Goal: Task Accomplishment & Management: Complete application form

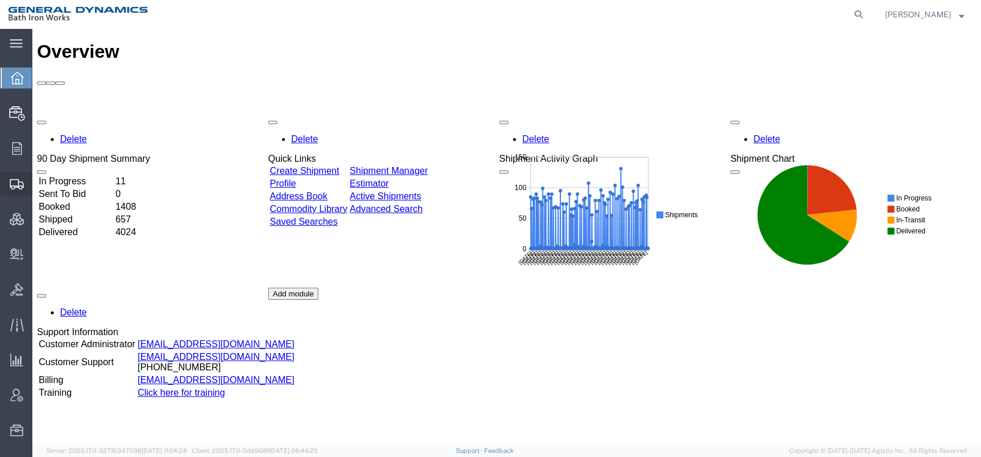
click at [0, 0] on span "Create Shipment" at bounding box center [0, 0] width 0 height 0
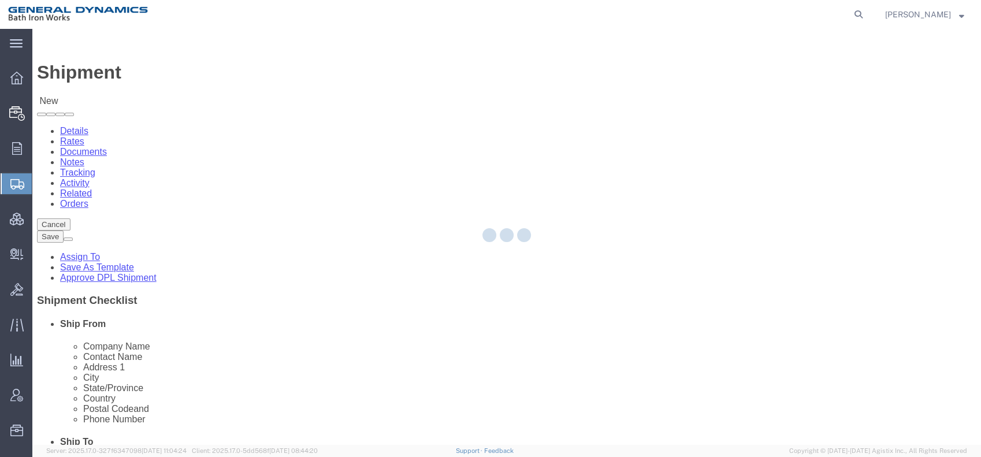
select select
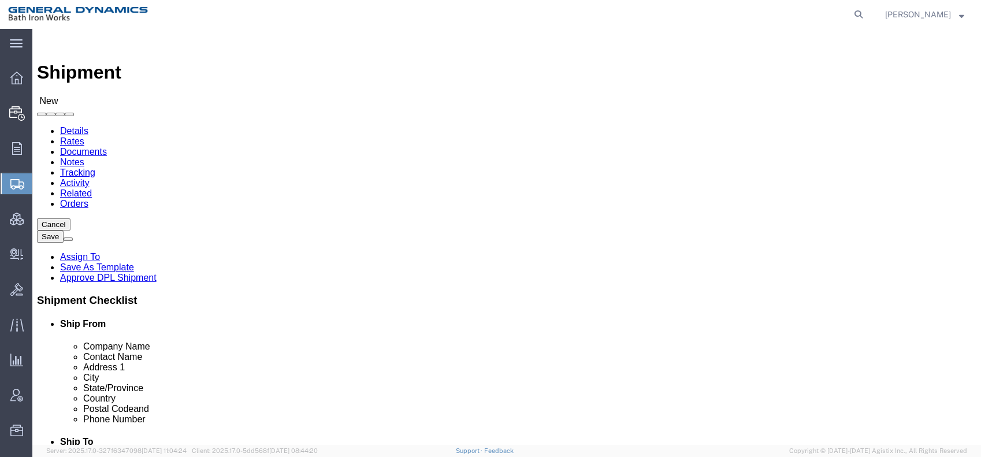
click input "text"
type input "Lake Shore Systems, INC"
type input "[PERSON_NAME]"
type input "[STREET_ADDRESS][PERSON_NAME]"
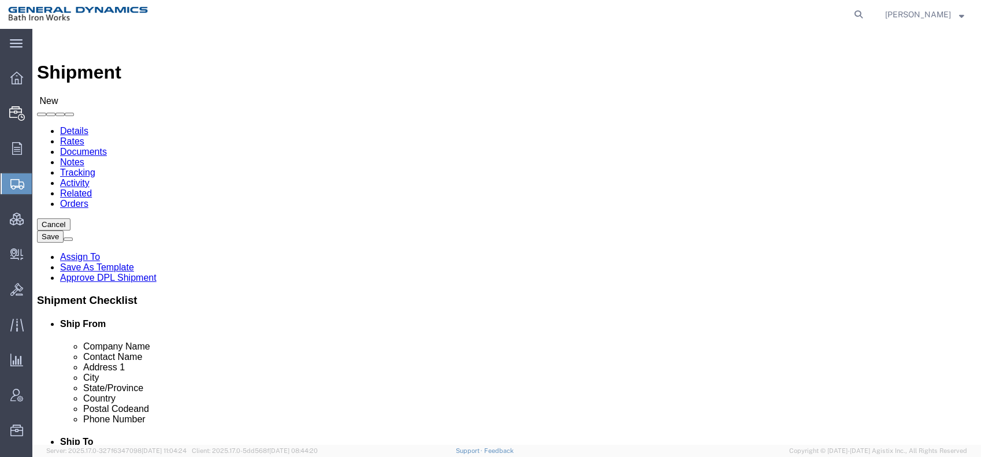
type input "Iron River"
type input "M"
type input "Mi"
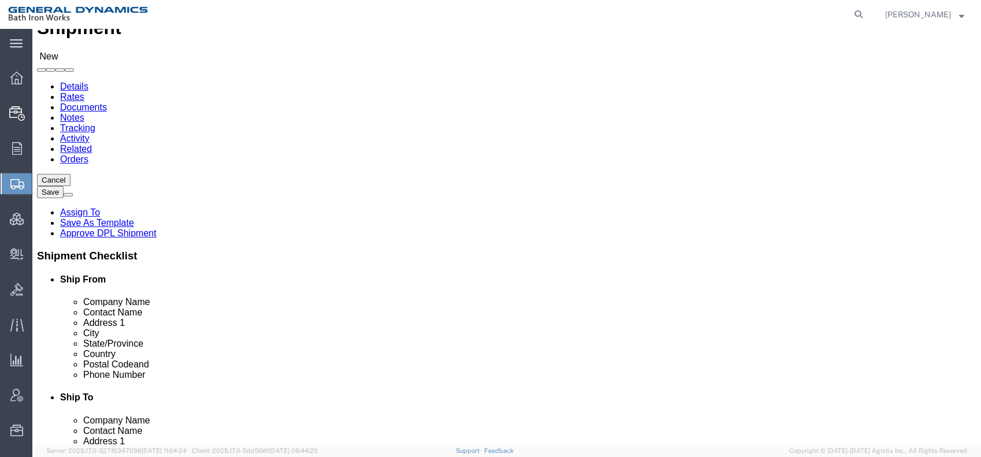
scroll to position [64, 0]
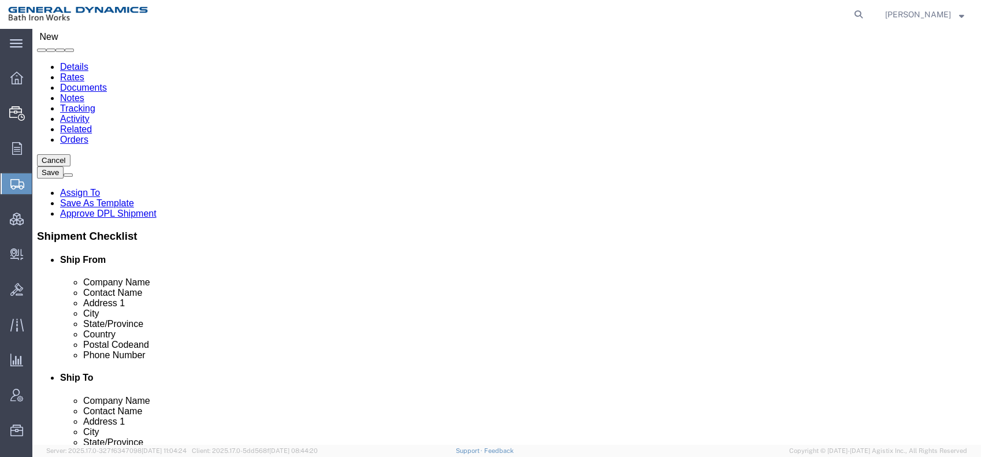
click input "text"
type input "49935"
click input "text"
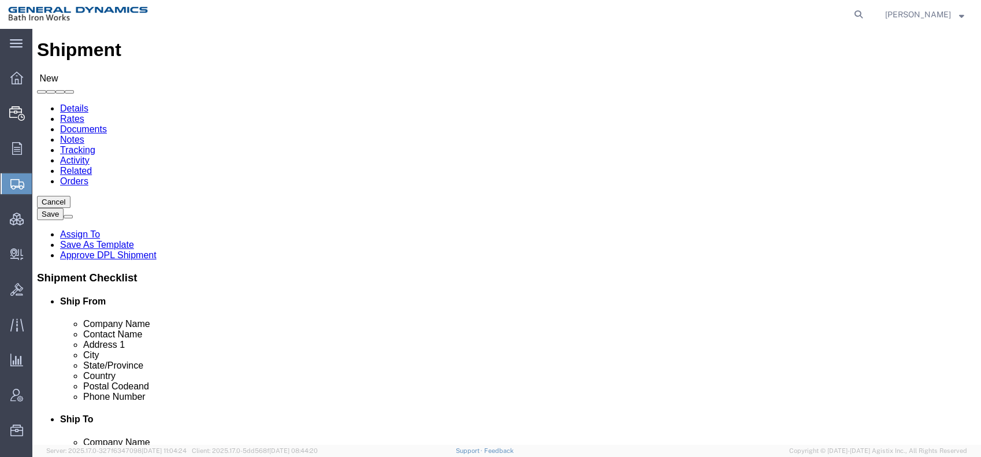
scroll to position [0, 0]
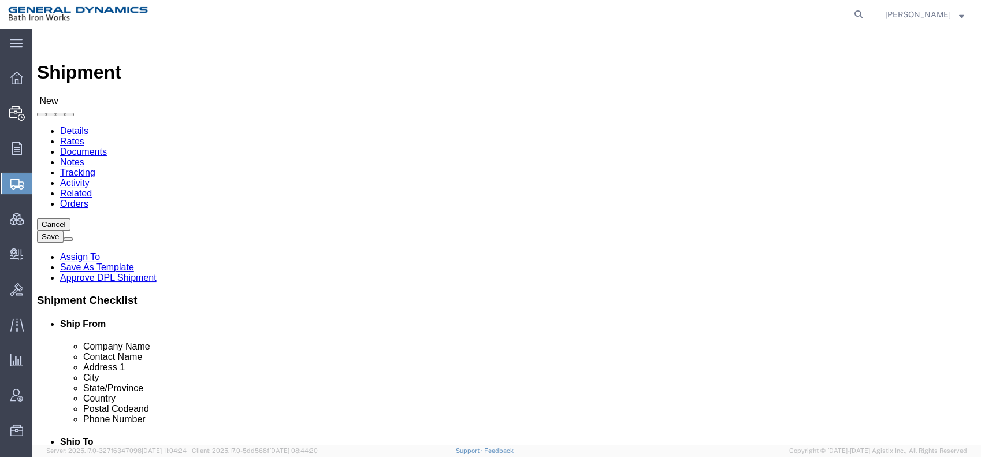
type input "[PHONE_NUMBER]"
click input "text"
type input "Bath Iron Works"
type input "[PERSON_NAME]"
type input "[STREET_ADDRESS]"
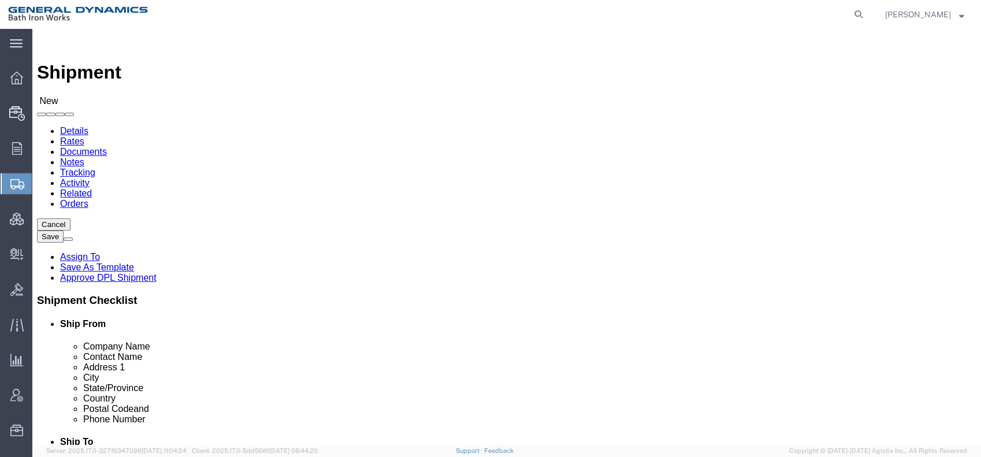
type input "[GEOGRAPHIC_DATA]"
type input "M"
type input "Main"
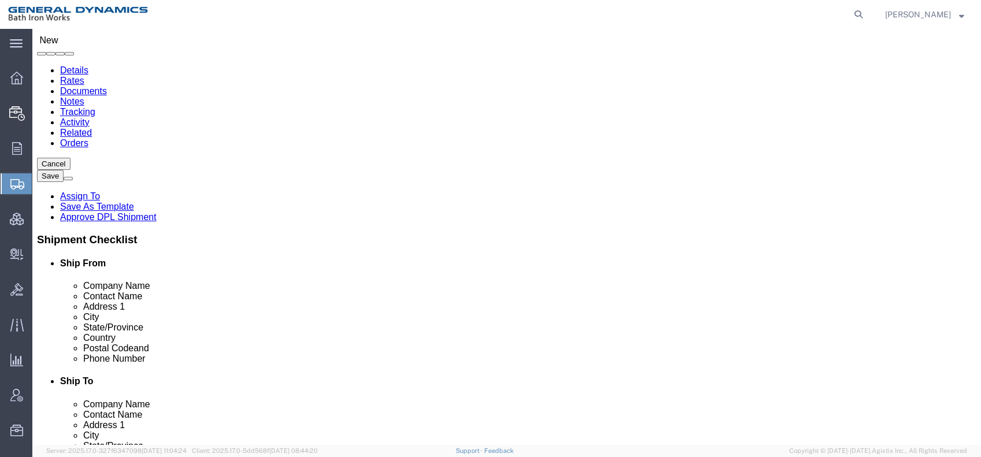
scroll to position [64, 0]
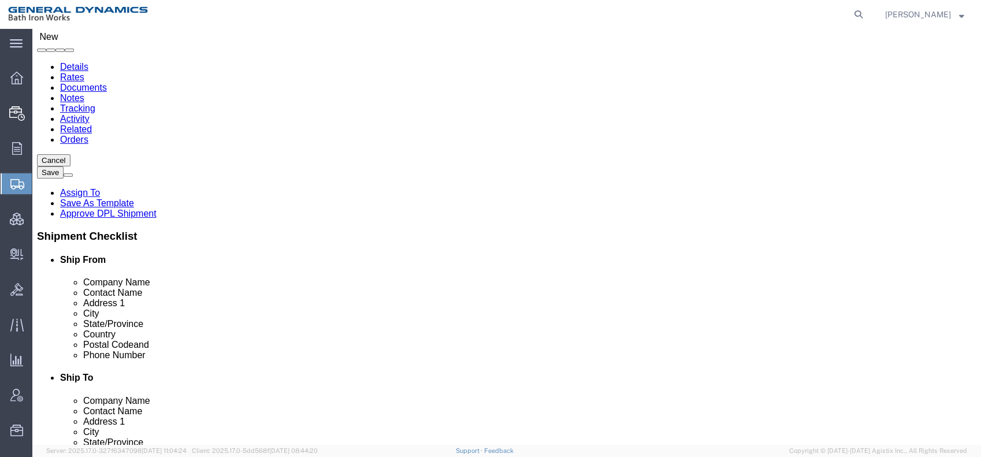
click input "Postal Code"
type input "04011"
click input "text"
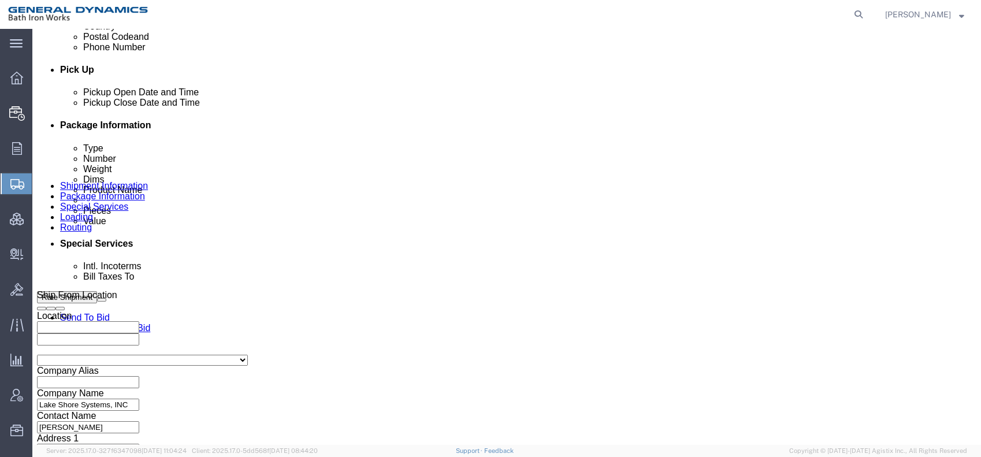
scroll to position [513, 0]
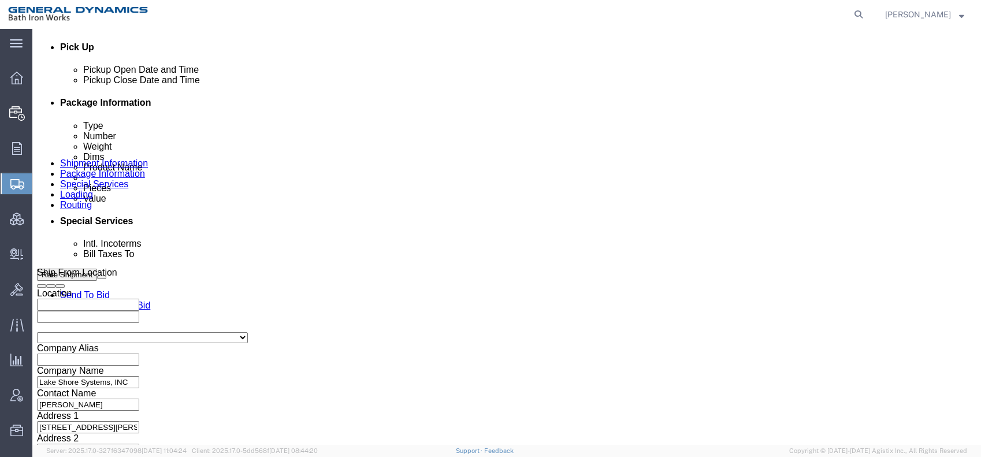
type input "[PHONE_NUMBER]"
click div "[DATE] 11:00 AM"
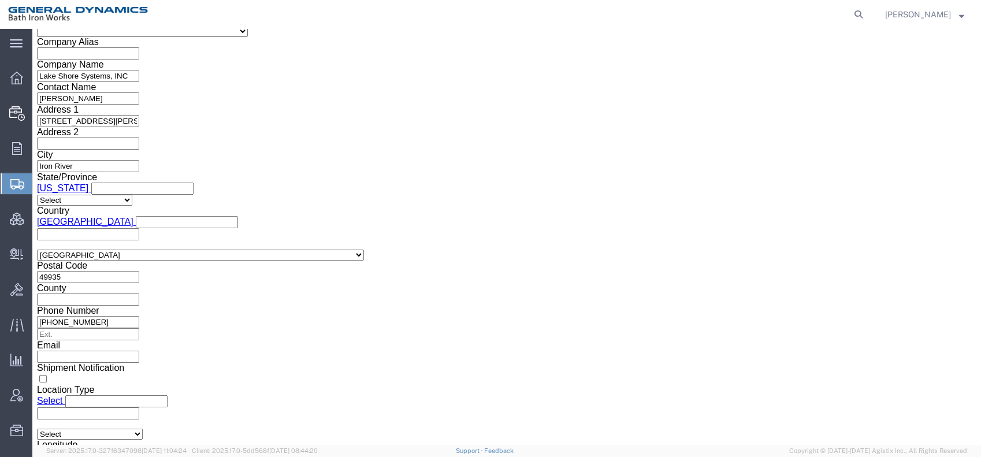
click input "11:00 AM"
click input "1:00 AM"
type input "1:00 PM"
click button "Apply"
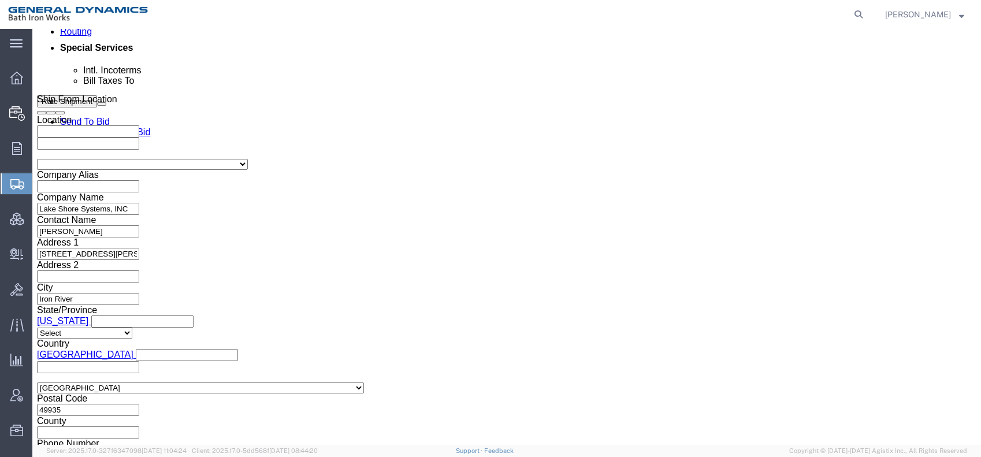
scroll to position [627, 0]
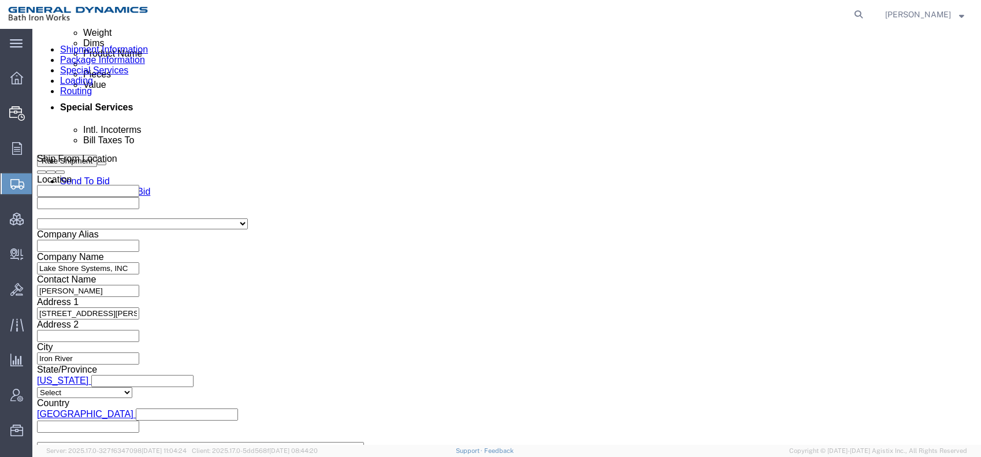
click div "[DATE] 2:00 PM"
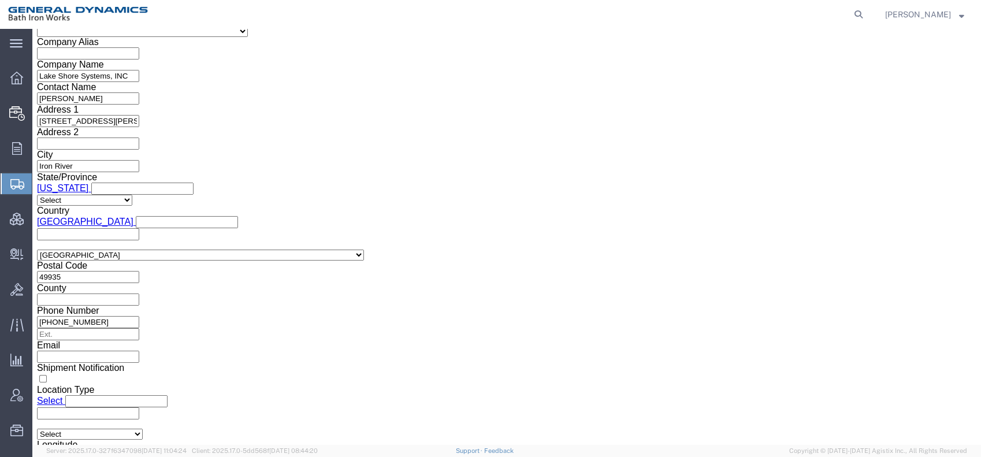
click button "Apply"
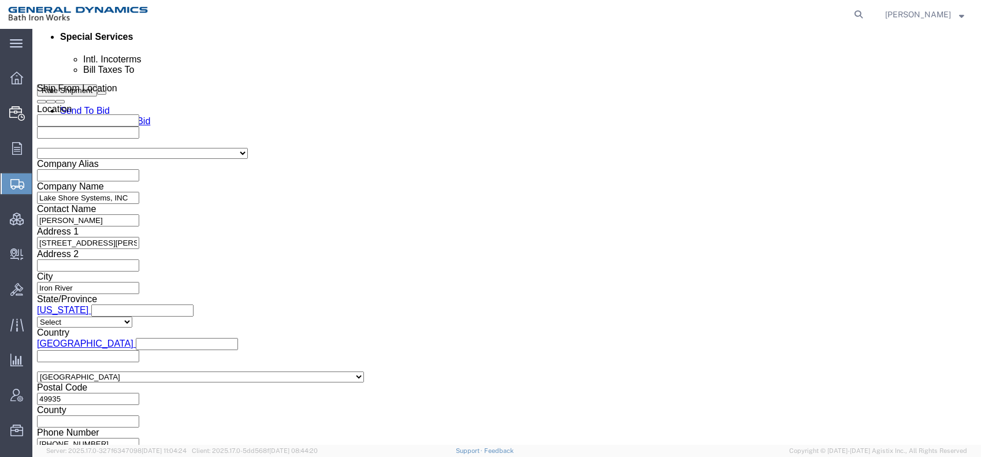
scroll to position [691, 0]
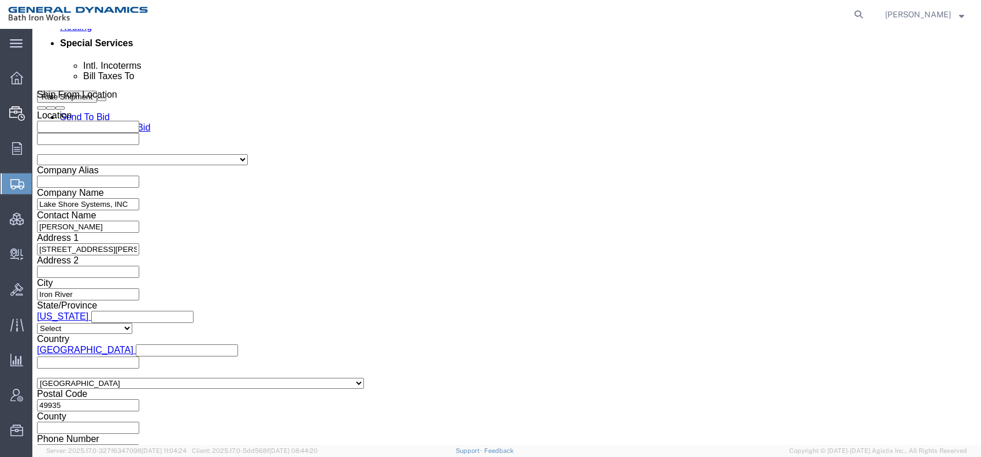
click select "Select Account Type Activity ID Airline Appointment Number ASN Batch Request # …"
select select "PURCHORD"
click select "Select Account Type Activity ID Airline Appointment Number ASN Batch Request # …"
click input "text"
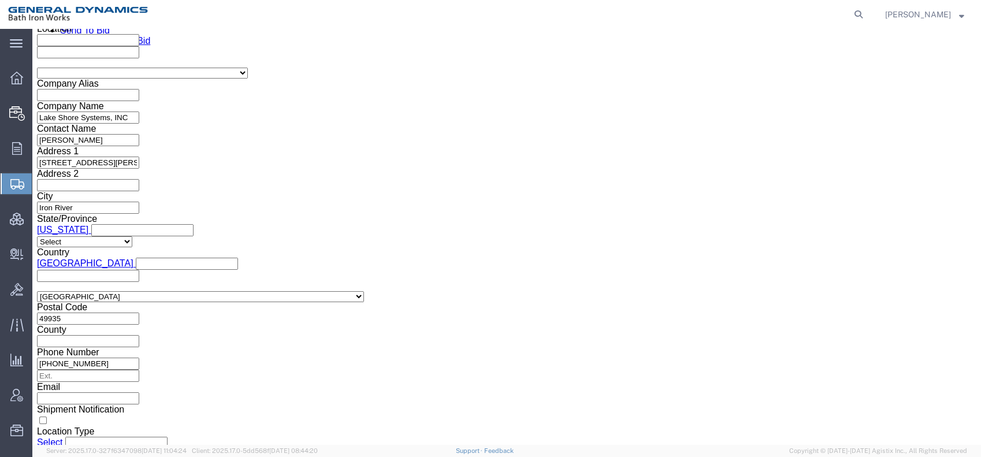
scroll to position [819, 0]
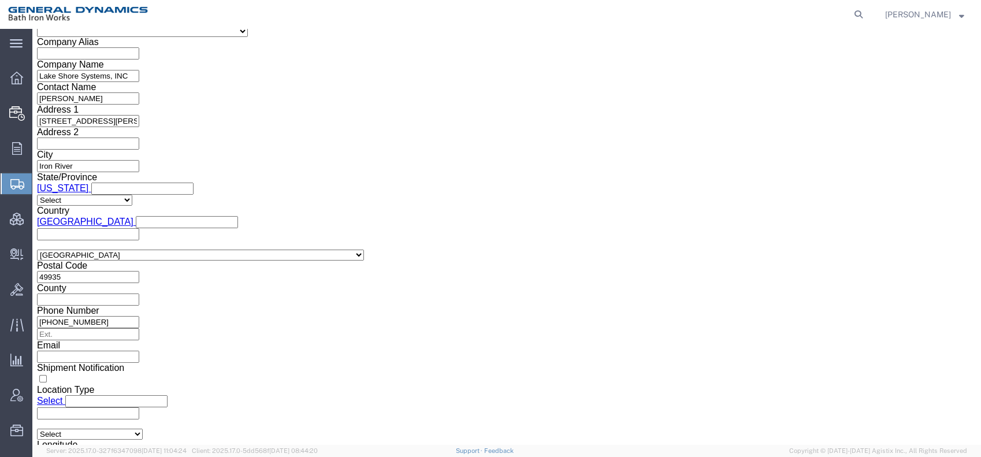
type input "00526APCOT"
click icon
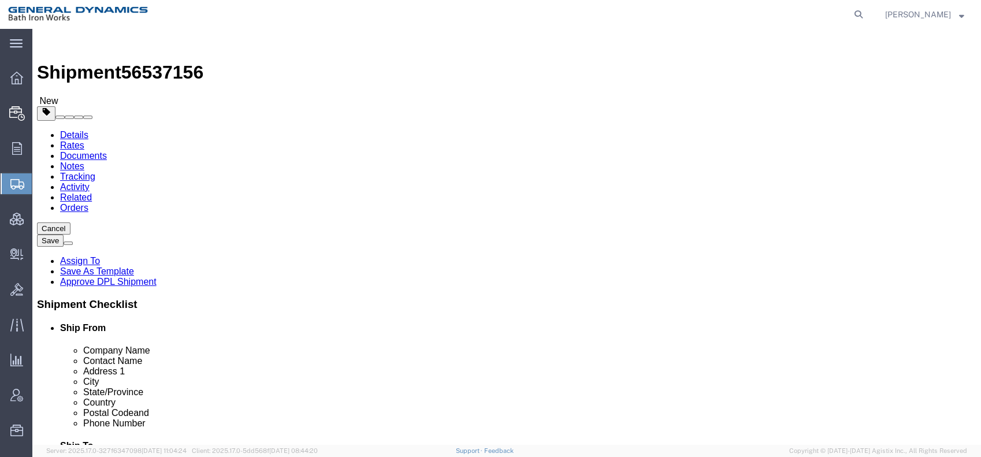
click select "Select Bale(s) Basket(s) Bolt(s) Bottle(s) Buckets Bulk Bundle(s) Can(s) Cardbo…"
select select "CRAT"
click select "Select Bale(s) Basket(s) Bolt(s) Bottle(s) Buckets Bulk Bundle(s) Can(s) Cardbo…"
drag, startPoint x: 150, startPoint y: 253, endPoint x: 119, endPoint y: 254, distance: 30.6
click div "Dimensions Length x Width x Height Select cm ft in"
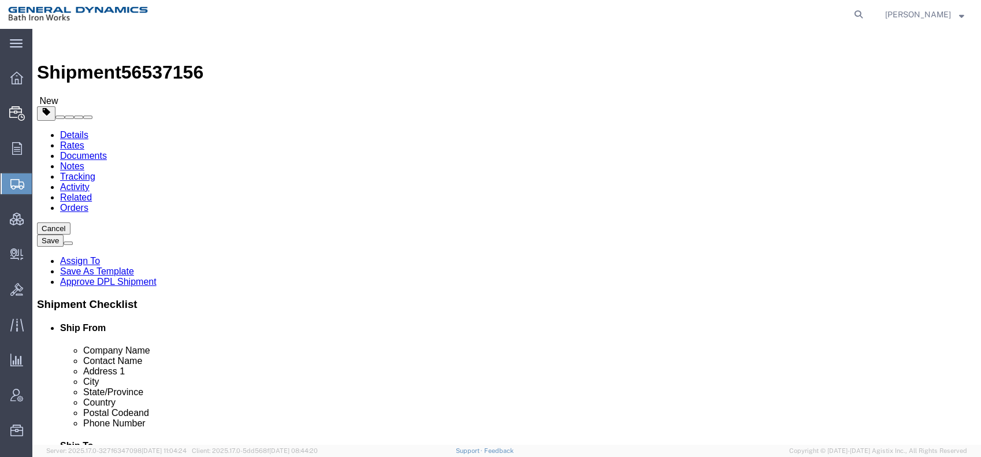
type input "96"
type input "43"
drag, startPoint x: 144, startPoint y: 276, endPoint x: 44, endPoint y: 255, distance: 102.1
click div "Weight Total weight of packages in pounds or kilograms 0.00 Select kgs lbs Ship…"
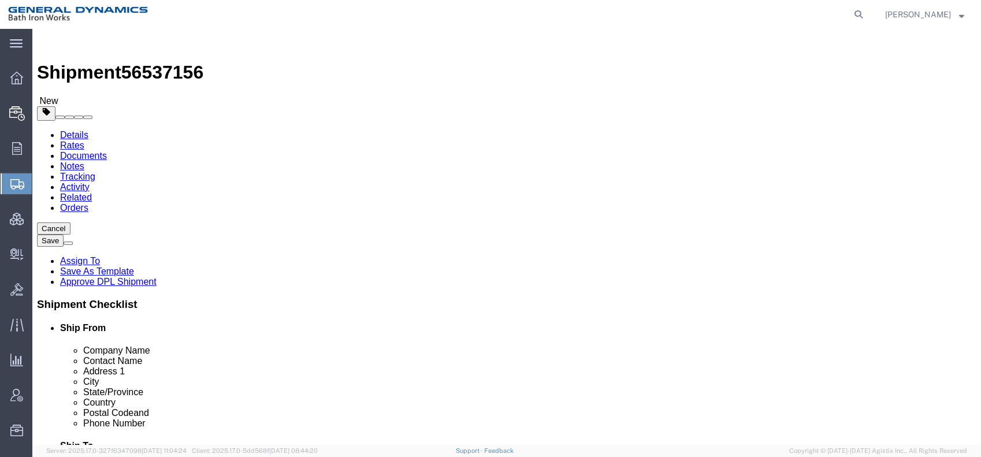
type input "1200"
drag, startPoint x: 101, startPoint y: 326, endPoint x: 109, endPoint y: 331, distance: 9.6
click ul
click link "Add Content"
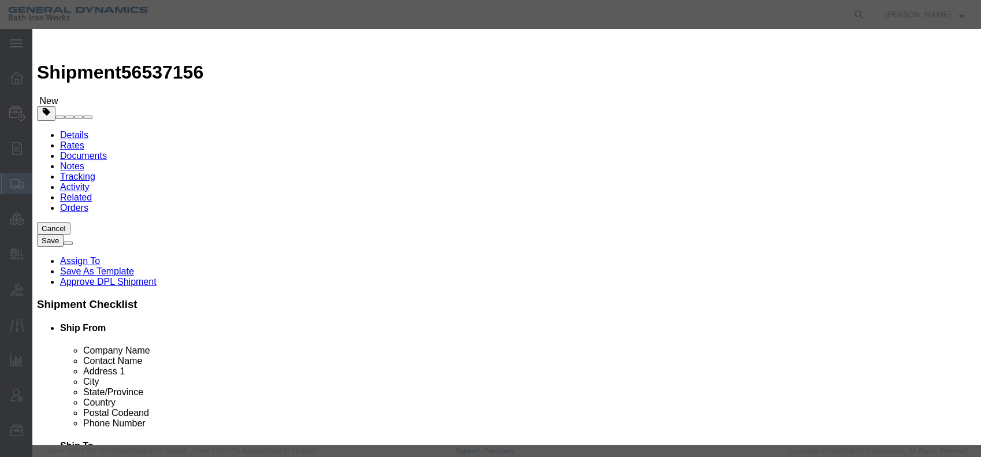
click input "text"
type input "Helo Fit-Up Weldment"
drag, startPoint x: 289, startPoint y: 109, endPoint x: 255, endPoint y: 114, distance: 34.5
click div "Pieces 0 Select Bag Barrels 100Board Feet Bottle Box Blister Pack Carats Can Ca…"
type input "1"
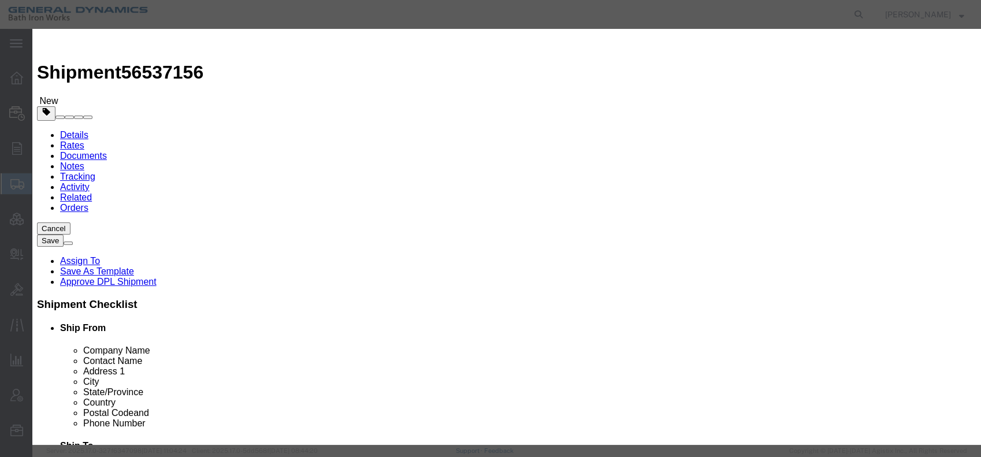
click input "text"
type input "1"
click select "Select 50 55 60 65 70 85 92.5 100 125 175 250 300 400"
select select "55"
click select "Select 50 55 60 65 70 85 92.5 100 125 175 250 300 400"
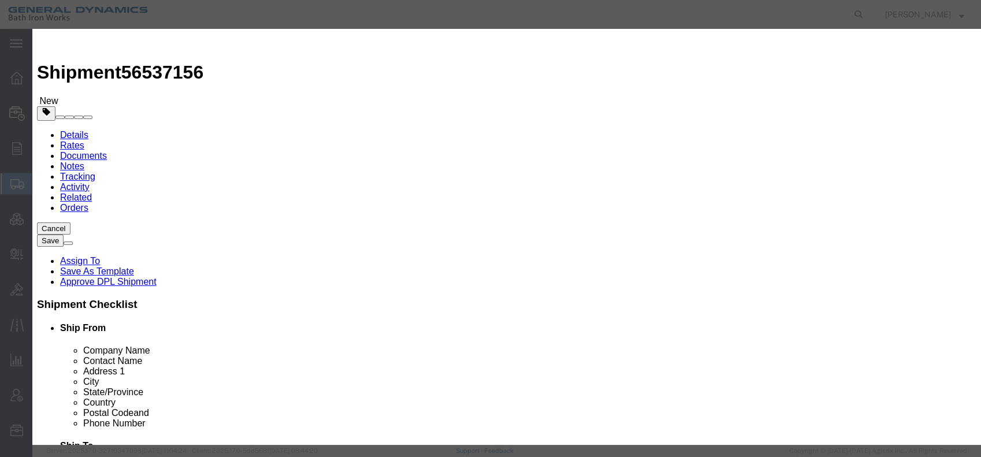
click button "Save & Close"
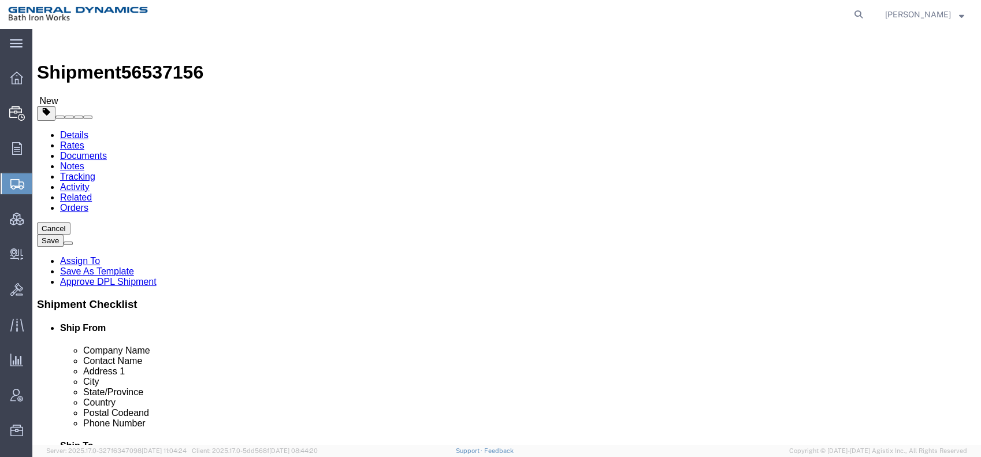
click icon
click span "button"
click span "Tarp Required"
select select "VEHICLE_TARP_REQUIRED_FLAG"
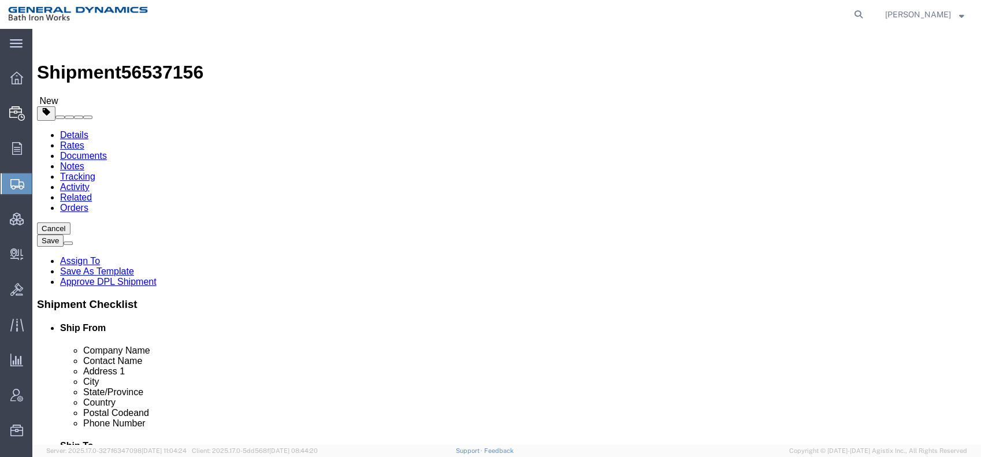
scroll to position [131, 0]
click div "Instructions"
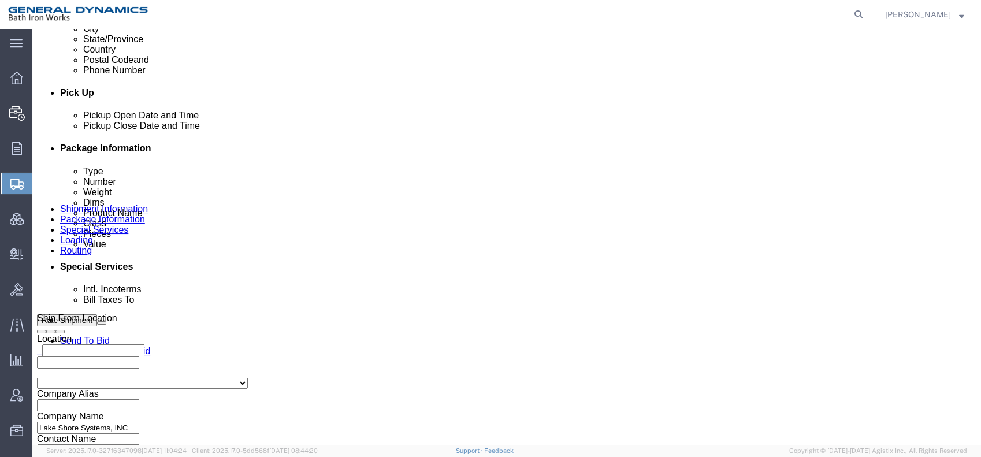
scroll to position [513, 0]
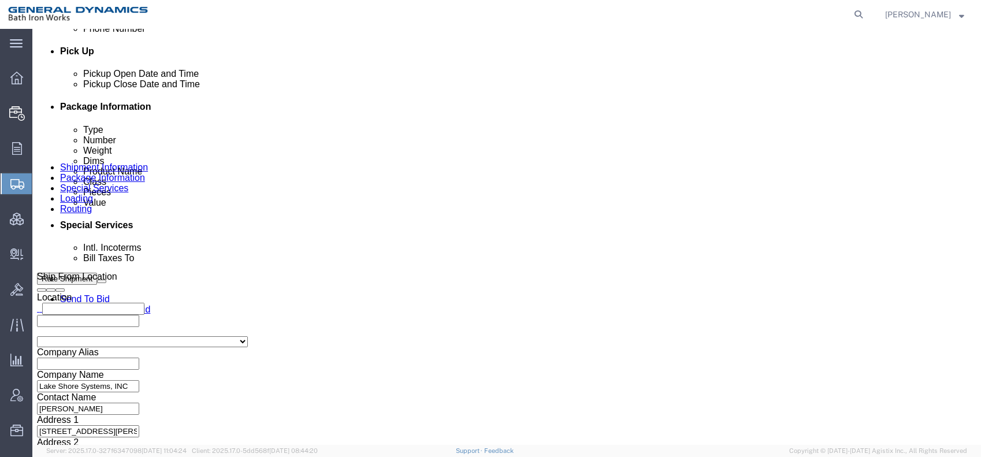
click select "Select Recipient Account Sender/Shipper Third Party Account"
select select "RCPN"
click select "Select Recipient Account Sender/Shipper Third Party Account"
type input "Bath Iron Works"
type input "[STREET_ADDRESS]"
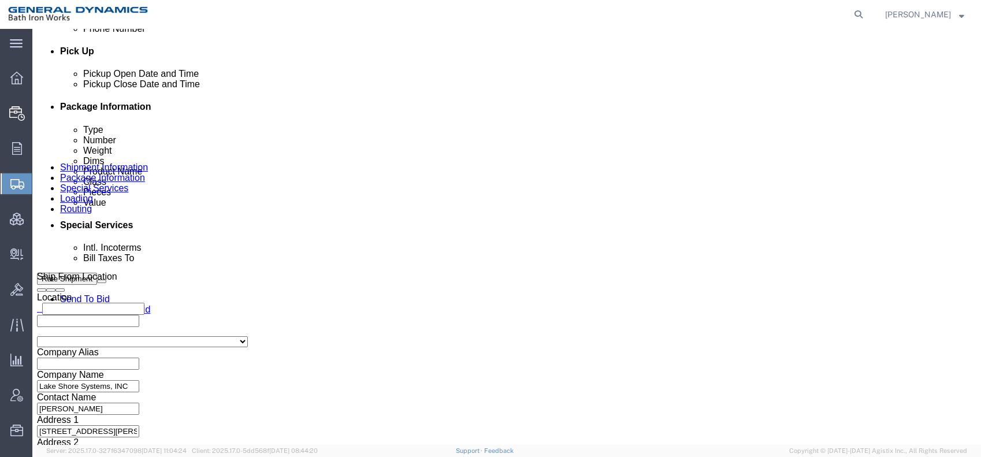
select select "US"
select select "ME"
type input "[PHONE_NUMBER]"
type input "[PERSON_NAME]"
type input "[GEOGRAPHIC_DATA]"
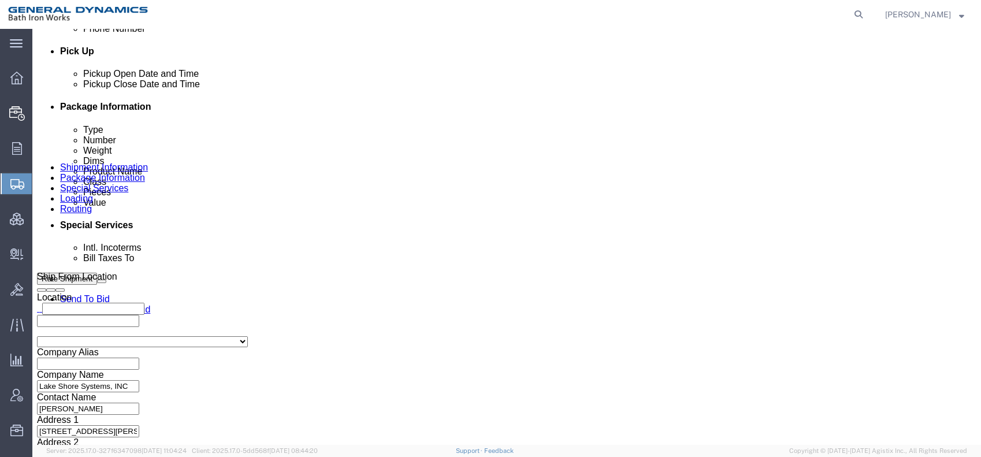
type input "04011"
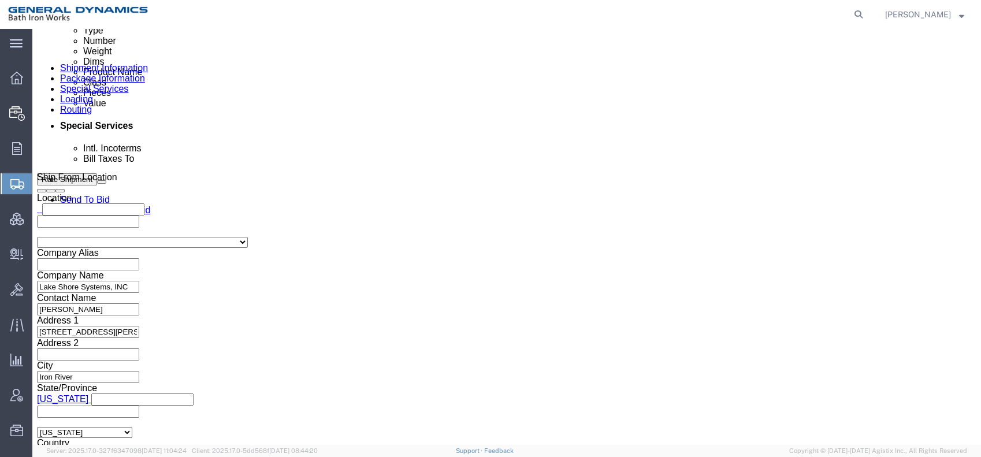
scroll to position [642, 0]
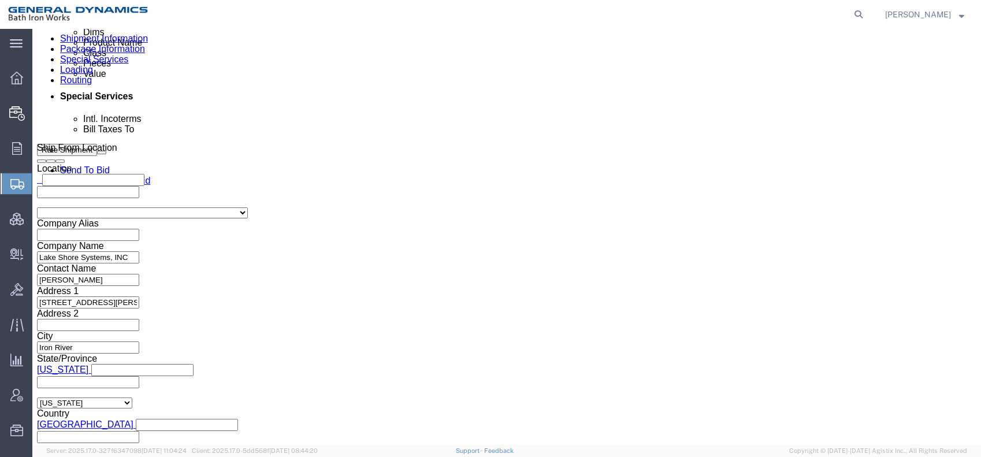
click button "Rate Shipment"
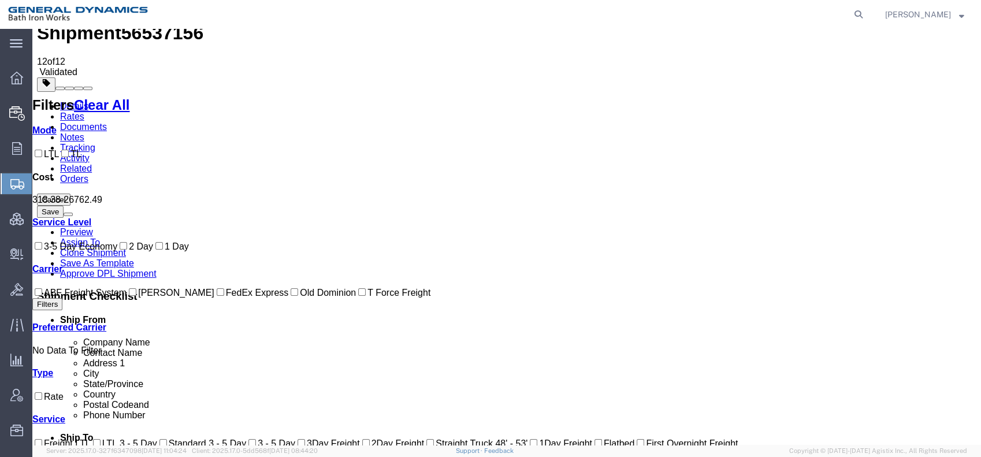
scroll to position [0, 0]
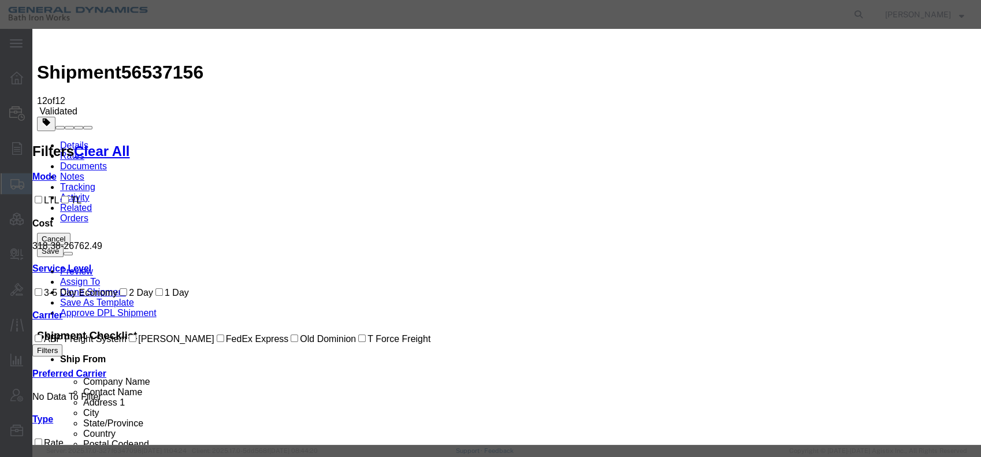
select select "6922"
select select "16773"
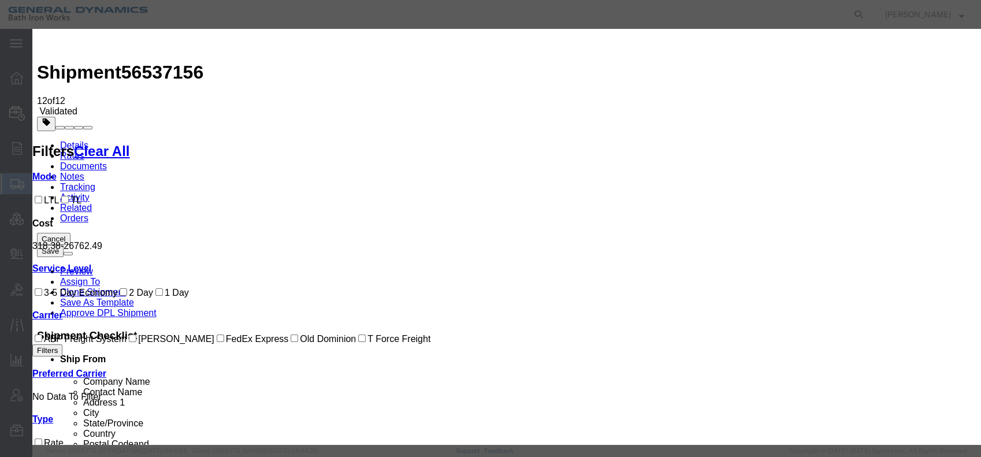
type input "00526APCOT"
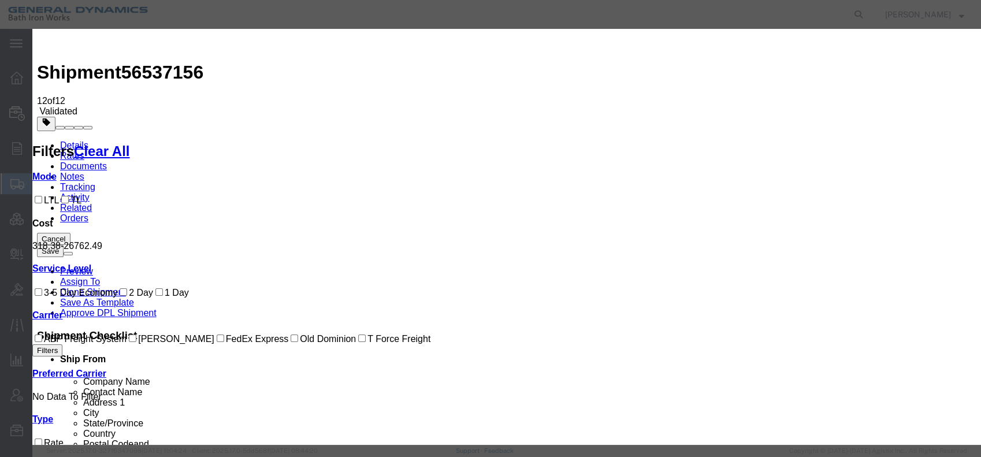
type input "[PERSON_NAME]"
type input "[PHONE_NUMBER]"
